Goal: Navigation & Orientation: Find specific page/section

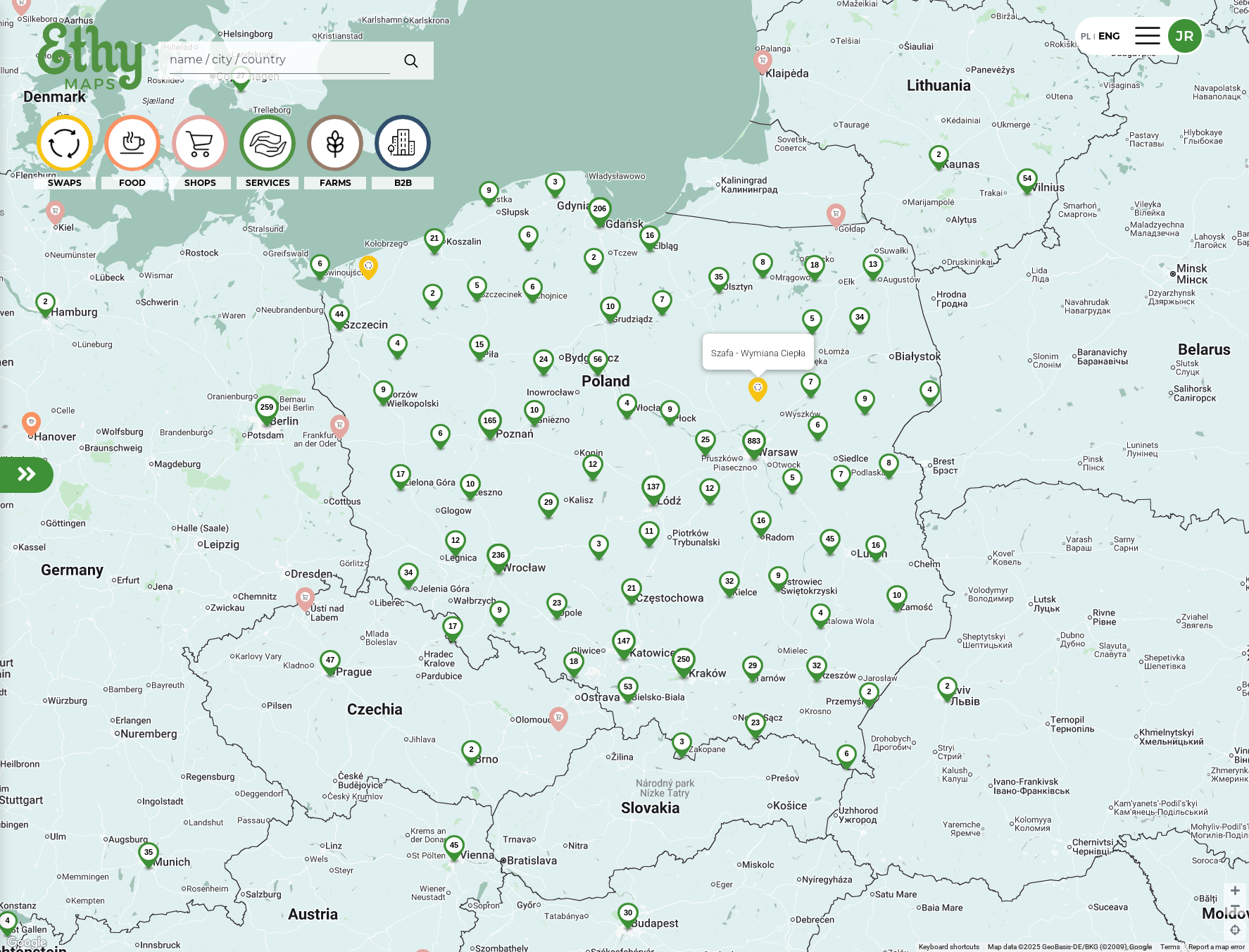
click at [758, 397] on img at bounding box center [758, 390] width 25 height 25
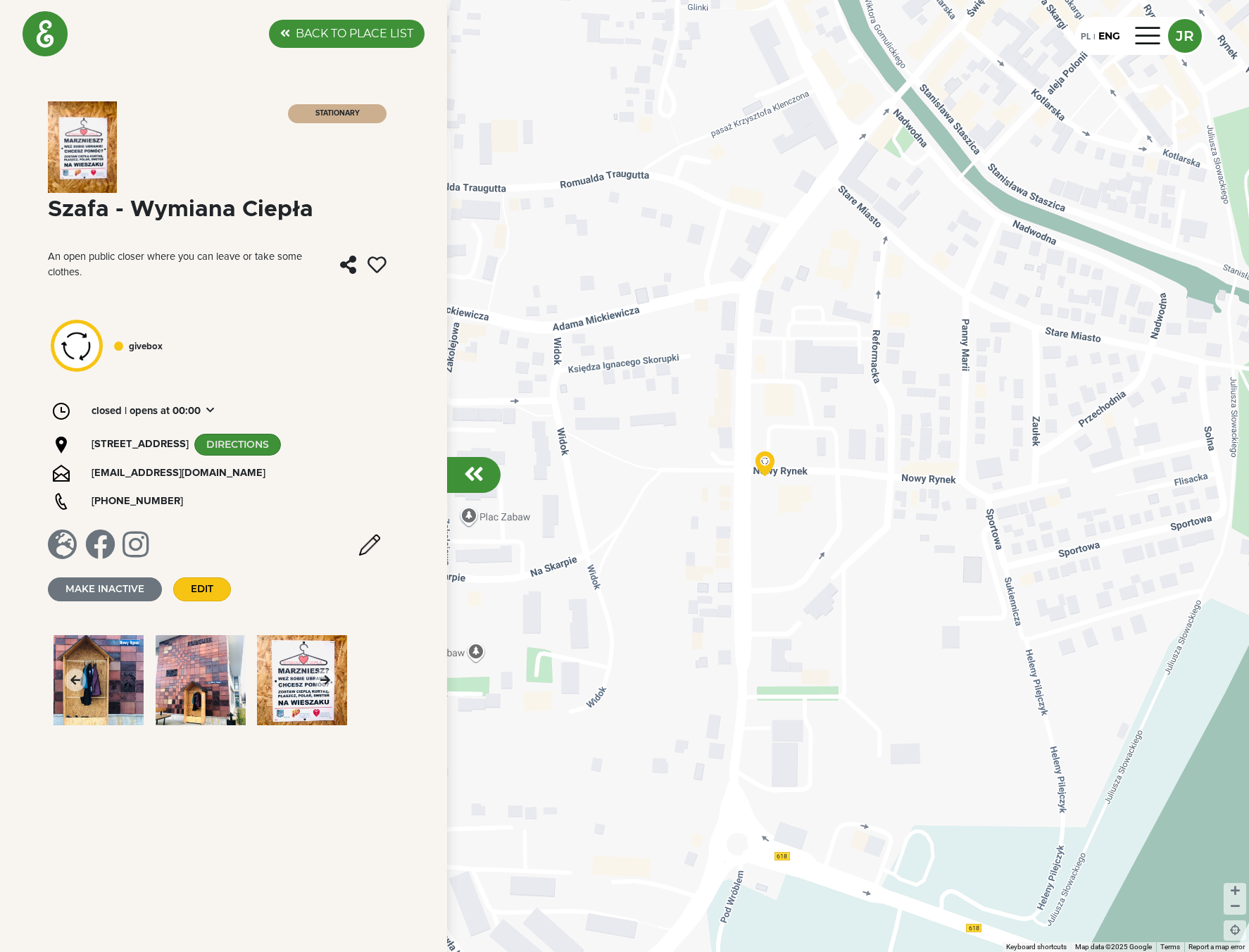
click at [385, 34] on label "BACK TO PLACE LIST" at bounding box center [354, 33] width 117 height 17
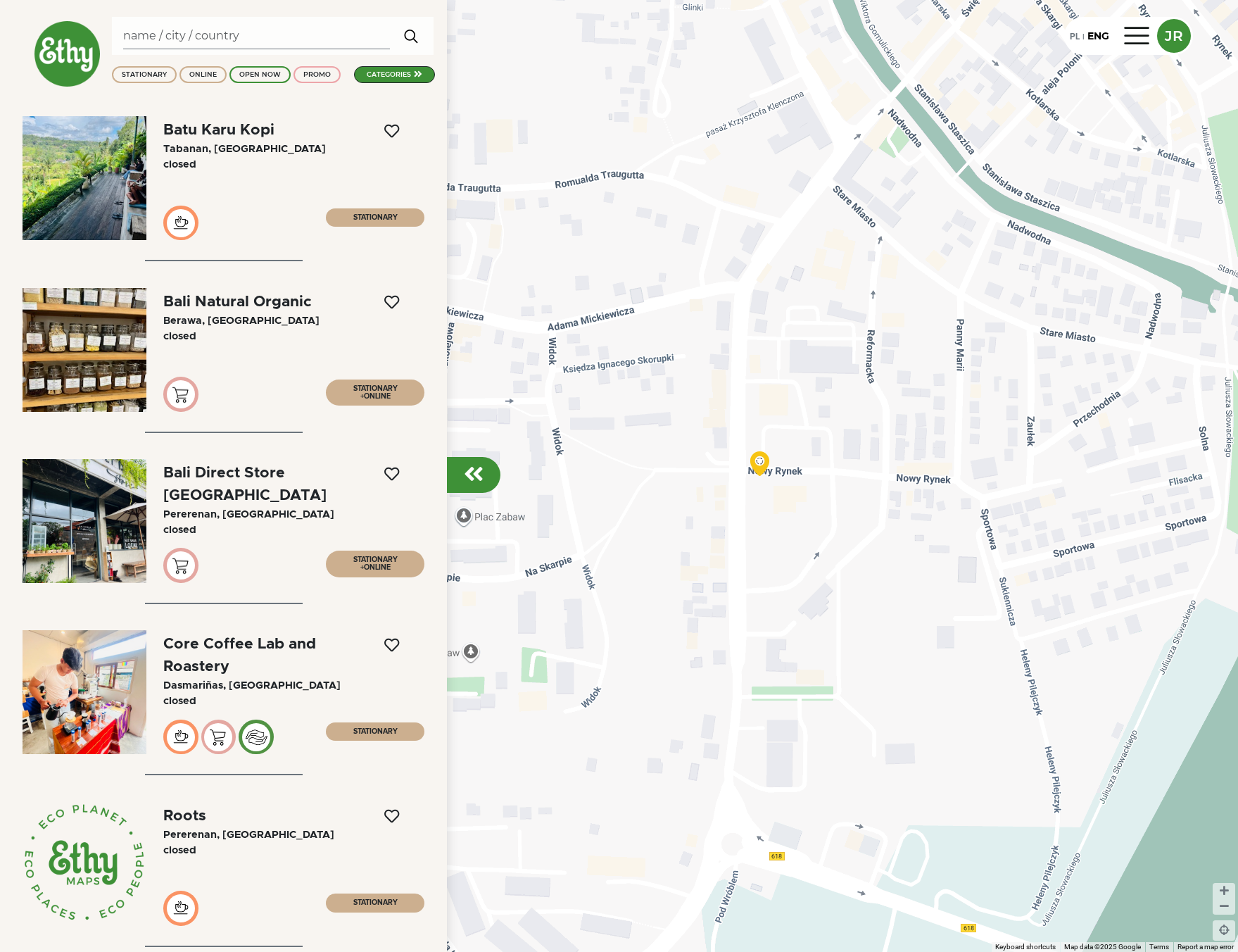
click at [89, 57] on img at bounding box center [67, 54] width 67 height 67
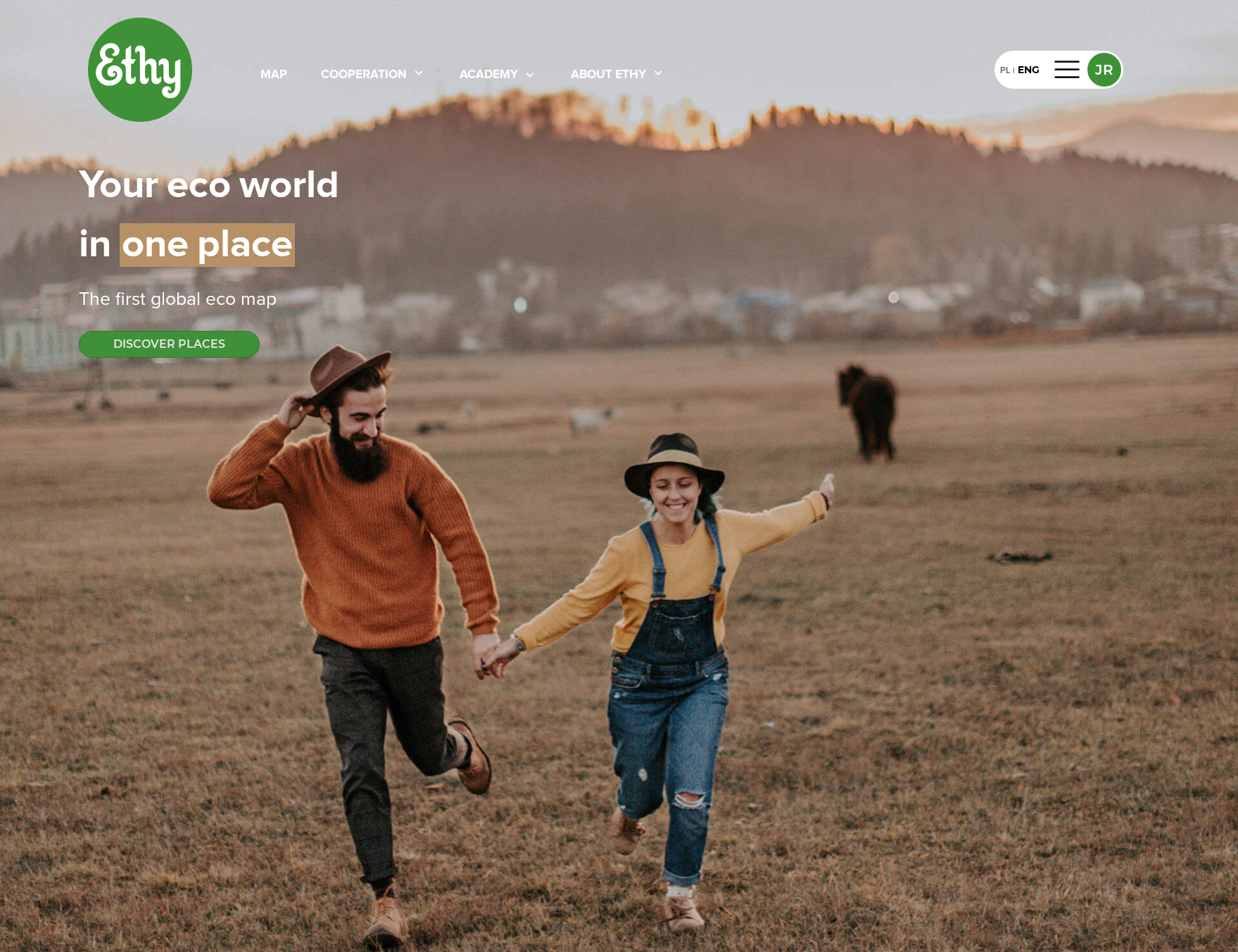
select select
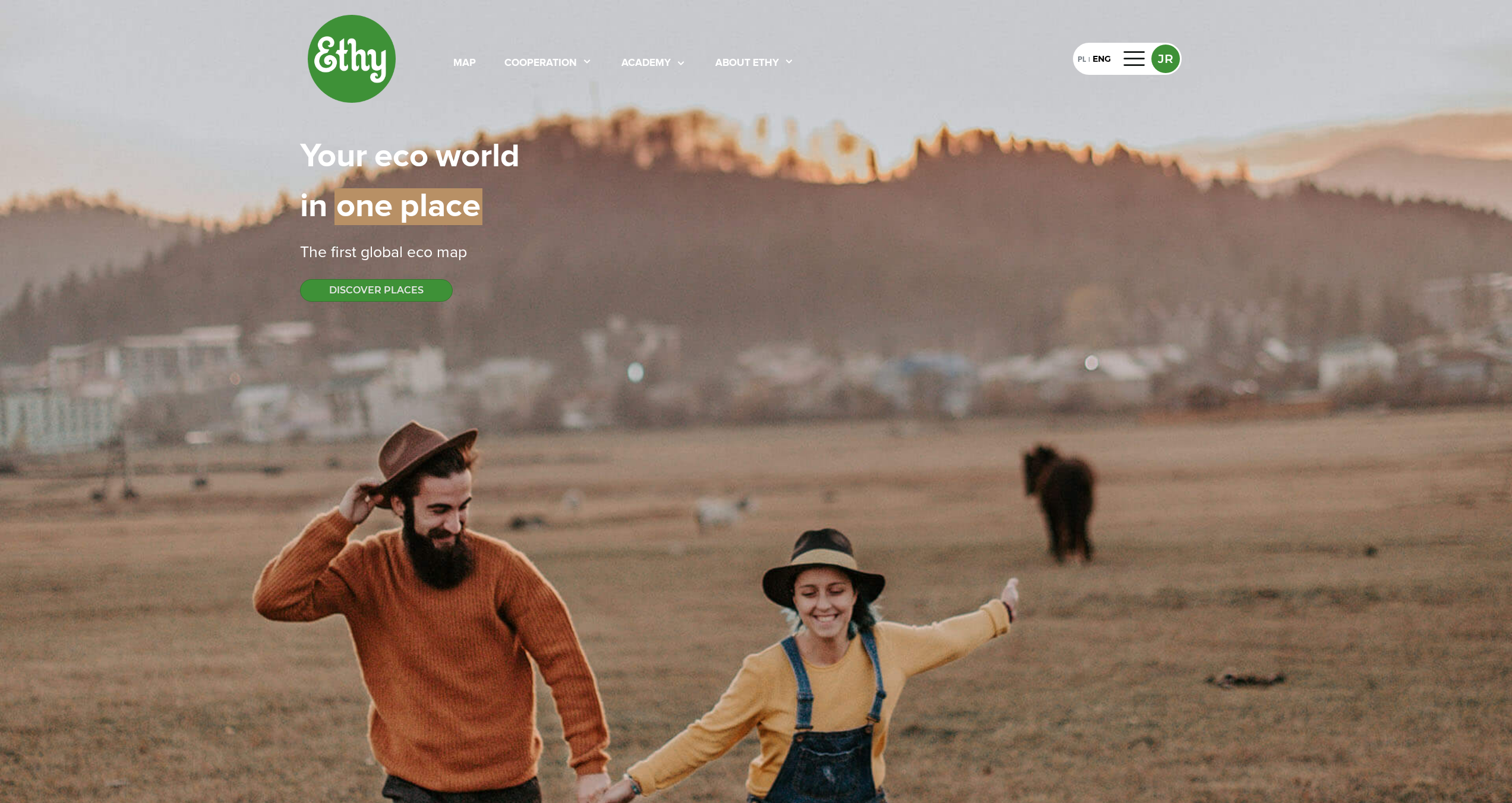
scroll to position [977, 0]
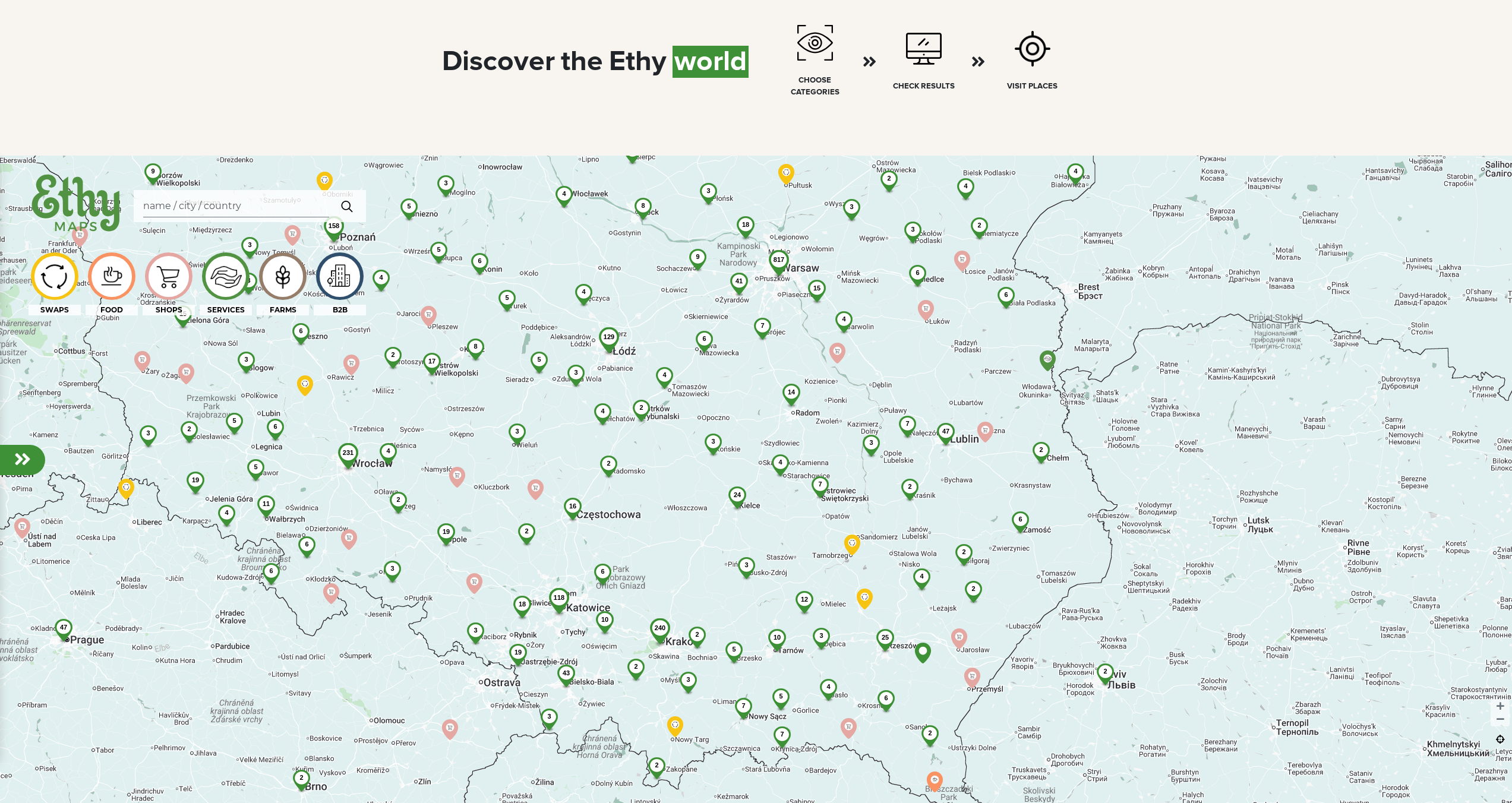
click at [1054, 732] on button at bounding box center [1500, 739] width 19 height 17
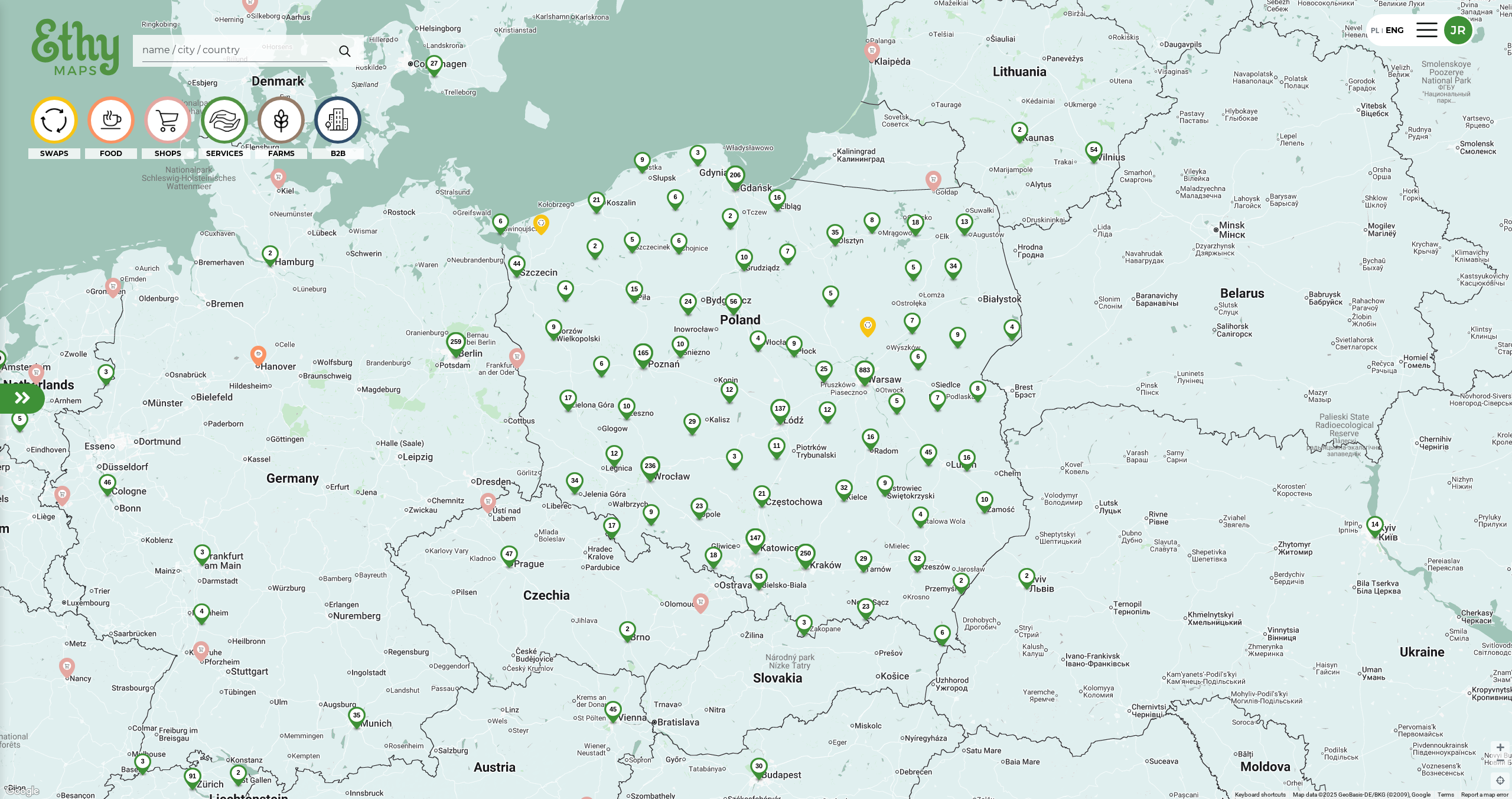
click at [1047, 583] on div "883 54 206 250 137 236 56 35 6 23 45 3 4 69 165 32 44 32 10 21 29 2 18 34 12 17…" at bounding box center [756, 399] width 1512 height 799
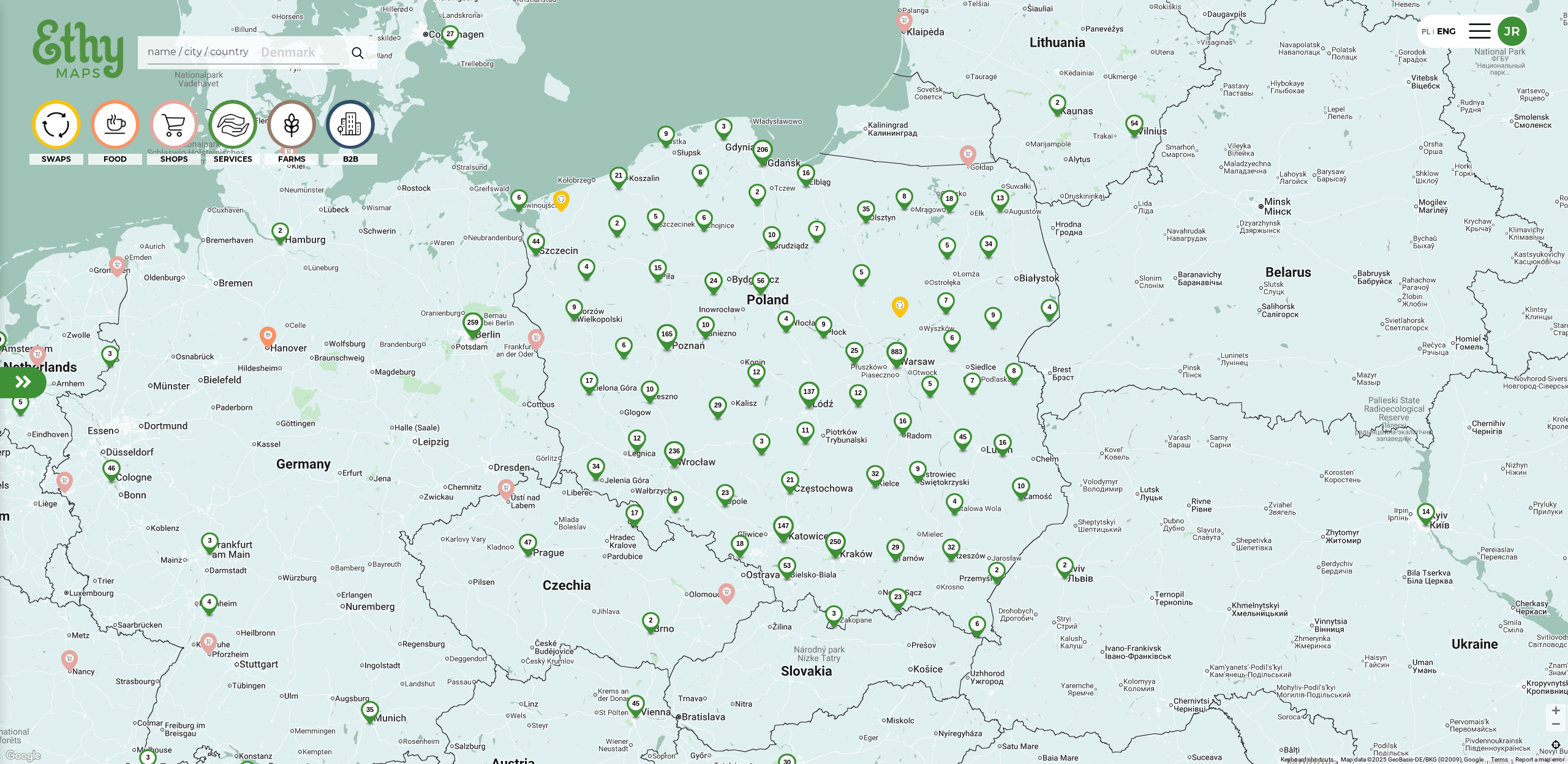
click at [1086, 746] on em at bounding box center [1556, 746] width 9 height 9
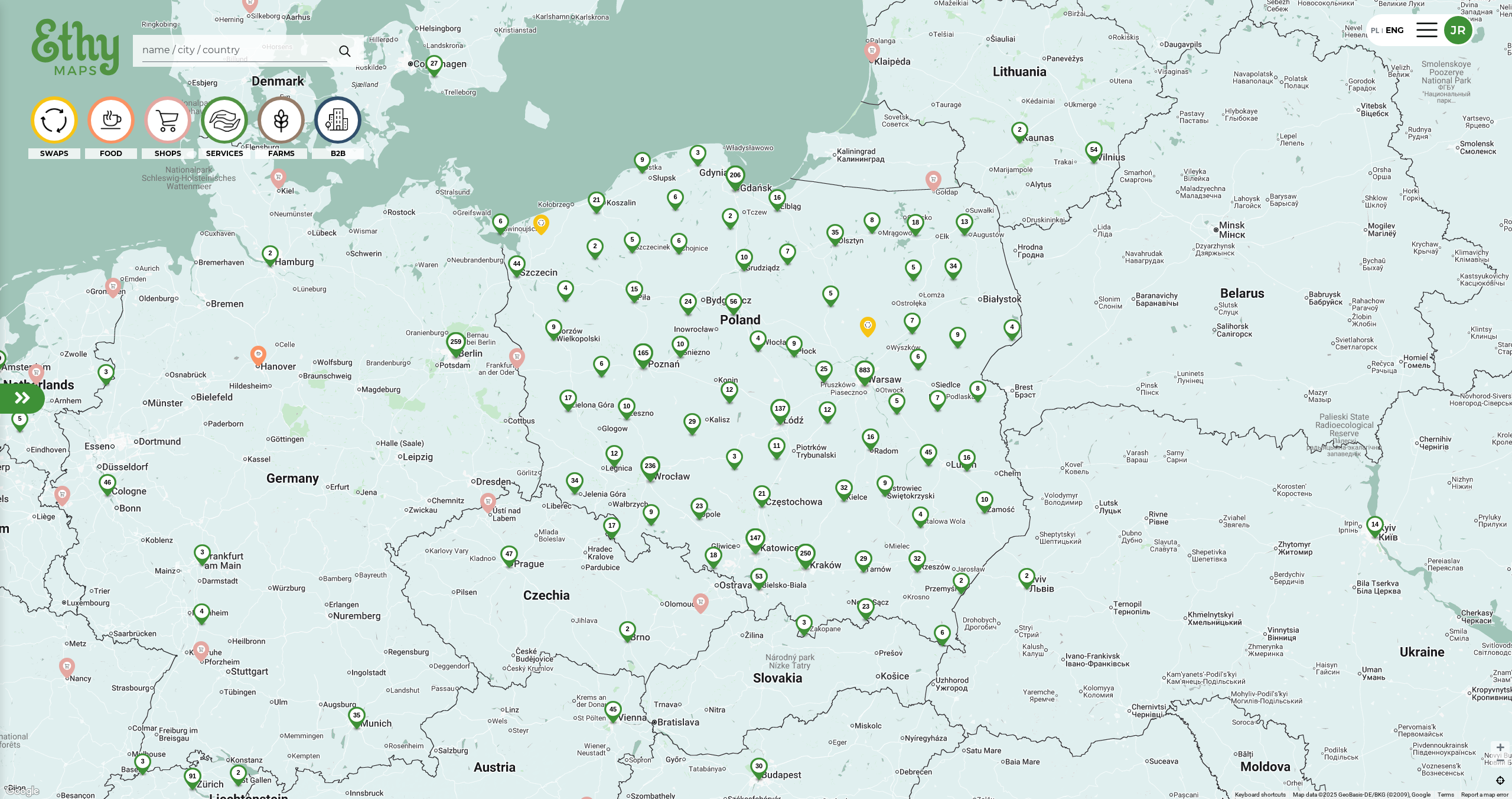
click at [1496, 779] on em at bounding box center [1501, 781] width 9 height 9
drag, startPoint x: 543, startPoint y: 202, endPoint x: 581, endPoint y: 227, distance: 45.5
click at [543, 202] on div "883 54 206 250 137 236 56 35 6 23 45 3 4 69 165 32 44 32 10 21 29 2 18 34 12 17…" at bounding box center [756, 399] width 1512 height 799
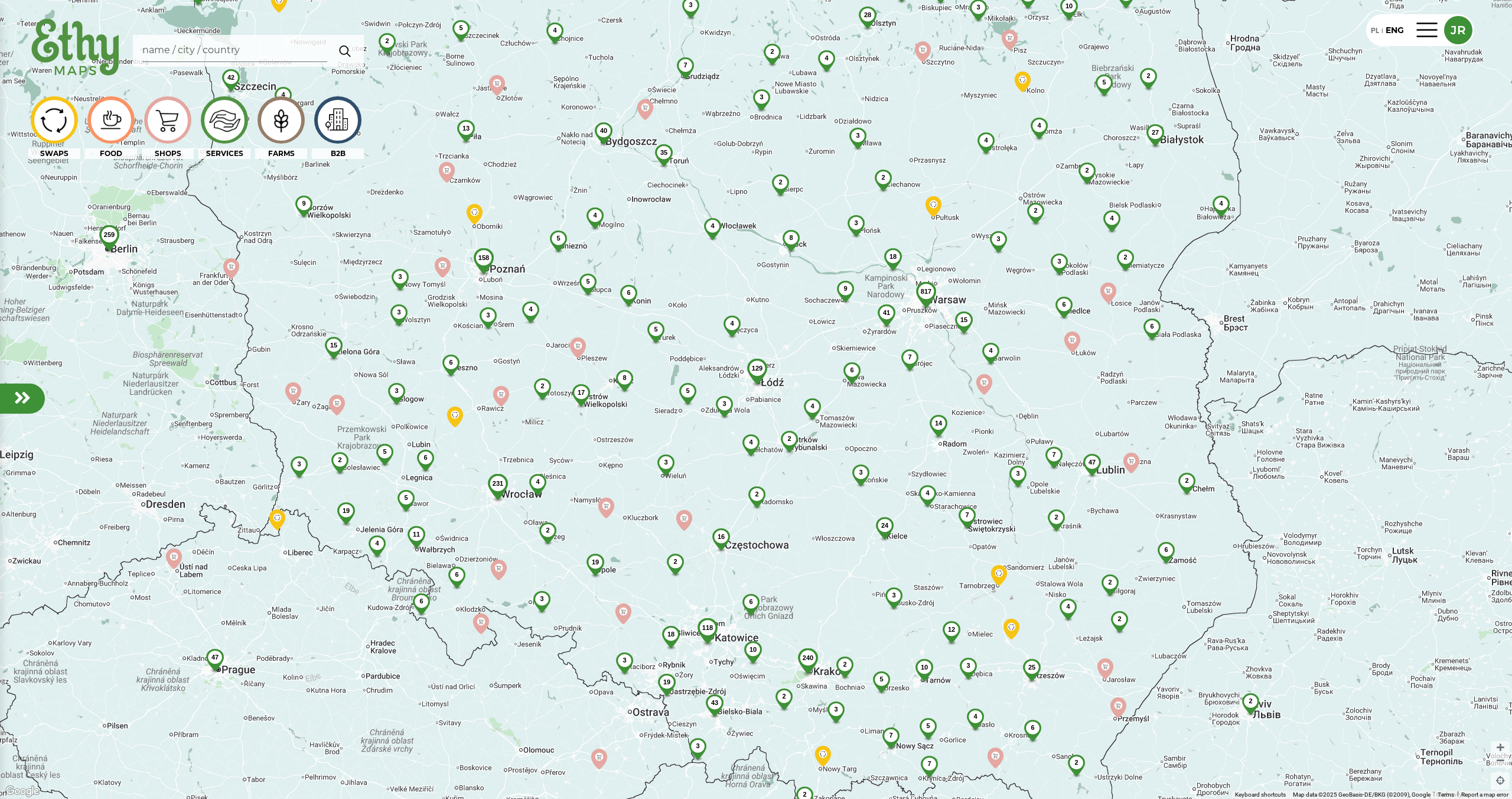
drag, startPoint x: 892, startPoint y: 342, endPoint x: 845, endPoint y: 375, distance: 57.4
click at [884, 337] on img at bounding box center [886, 320] width 33 height 32
